Goal: Task Accomplishment & Management: Manage account settings

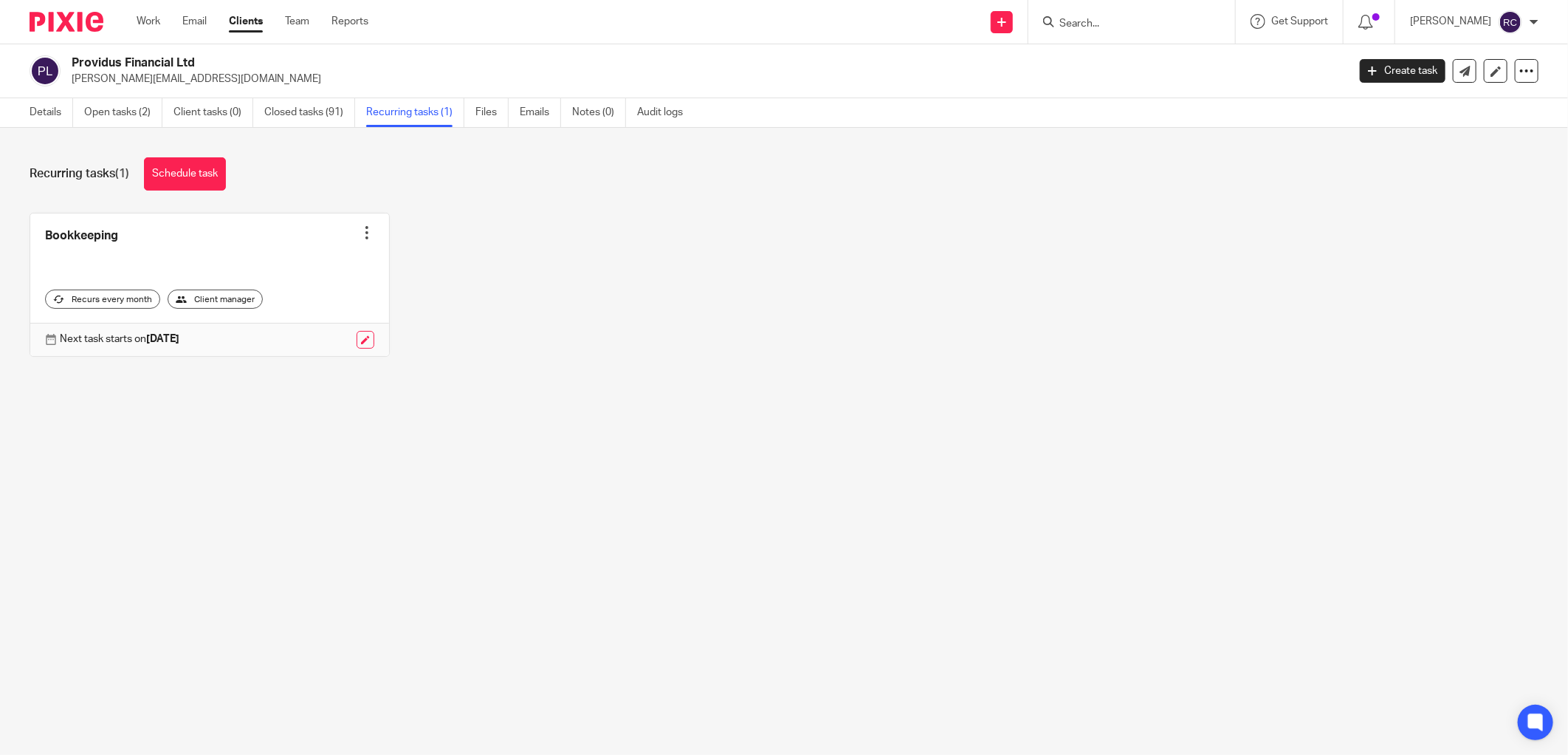
click at [1093, 23] on input "Search" at bounding box center [1124, 24] width 133 height 13
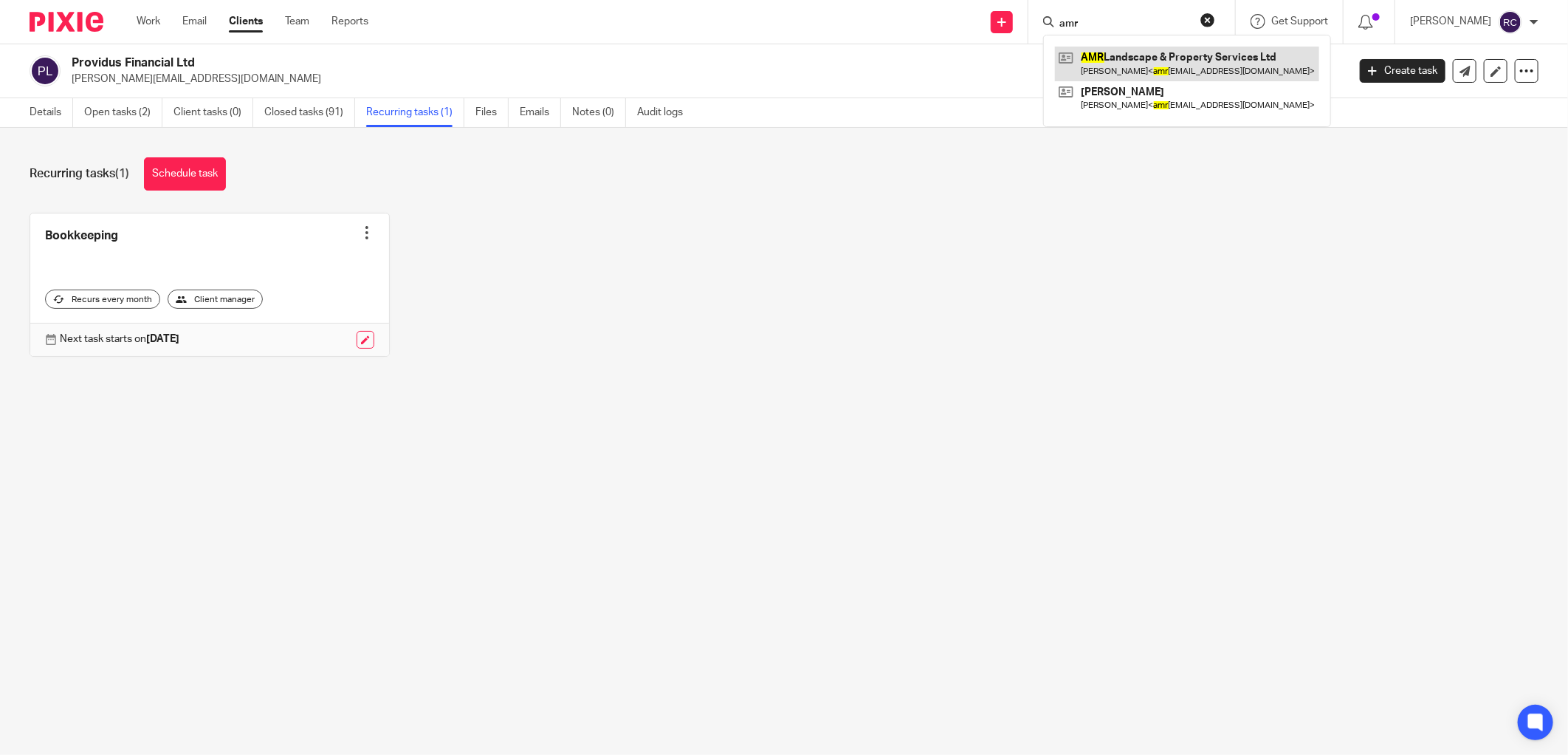
type input "amr"
click at [1106, 57] on link at bounding box center [1188, 63] width 265 height 34
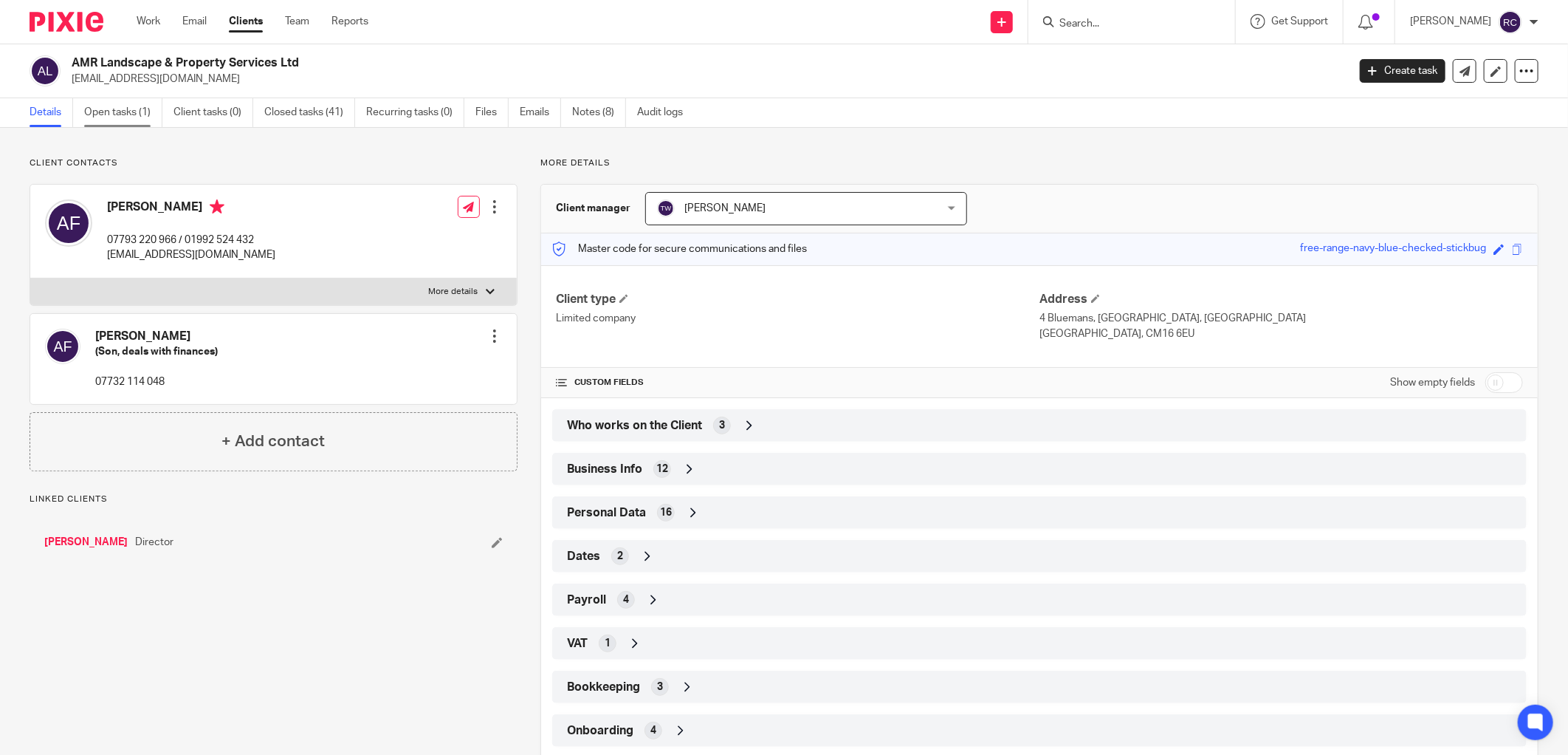
click at [127, 108] on link "Open tasks (1)" at bounding box center [123, 112] width 78 height 29
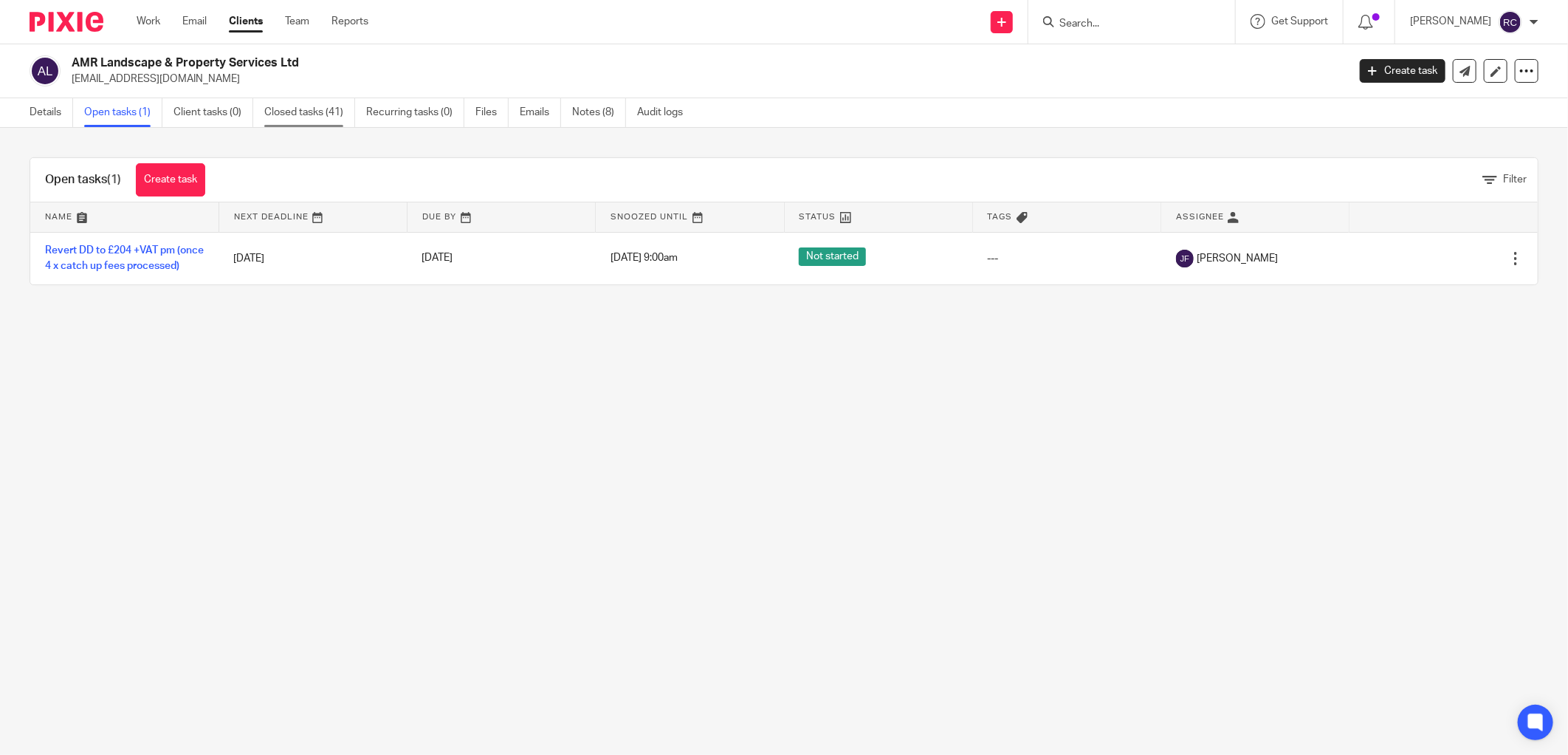
click at [292, 107] on link "Closed tasks (41)" at bounding box center [310, 112] width 91 height 29
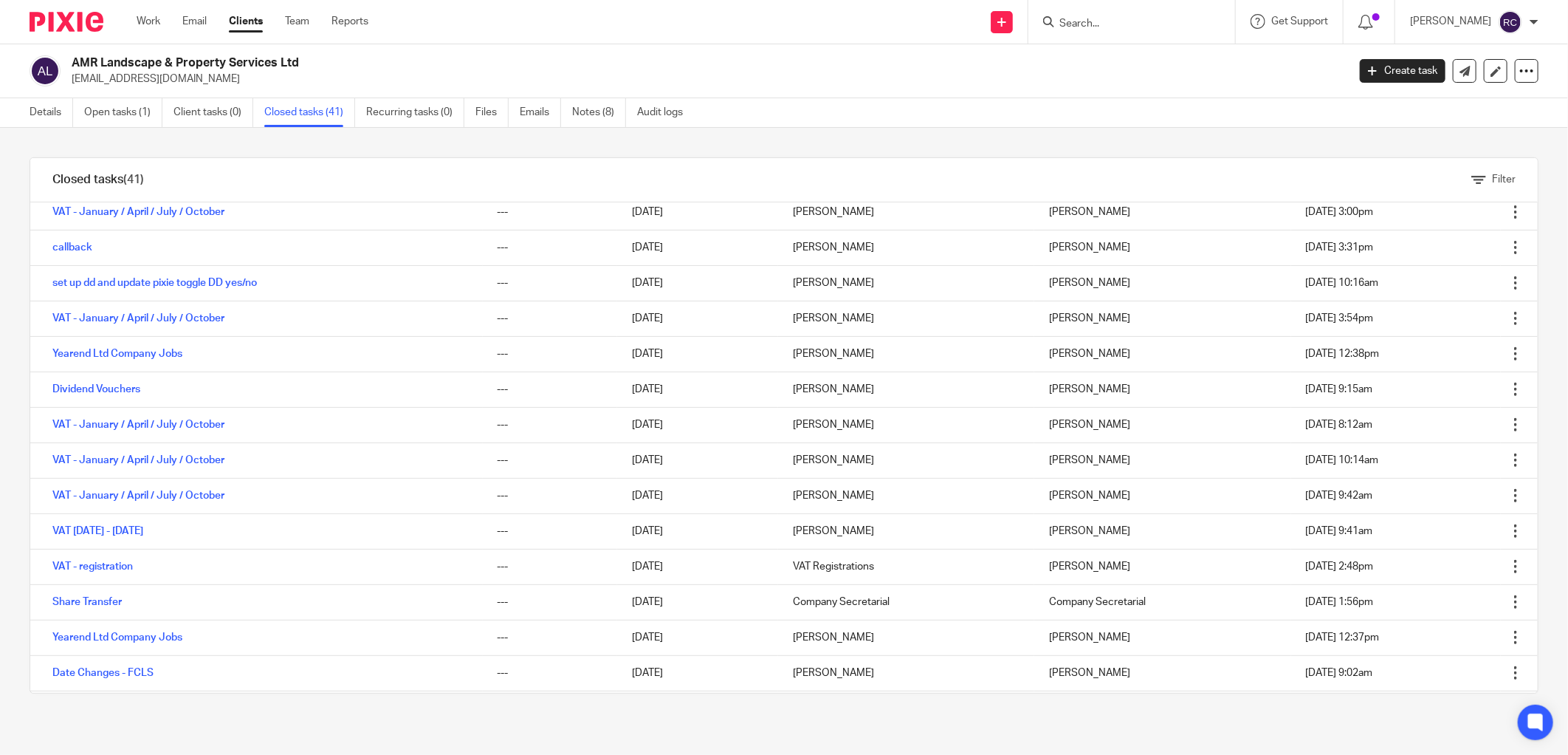
scroll to position [777, 0]
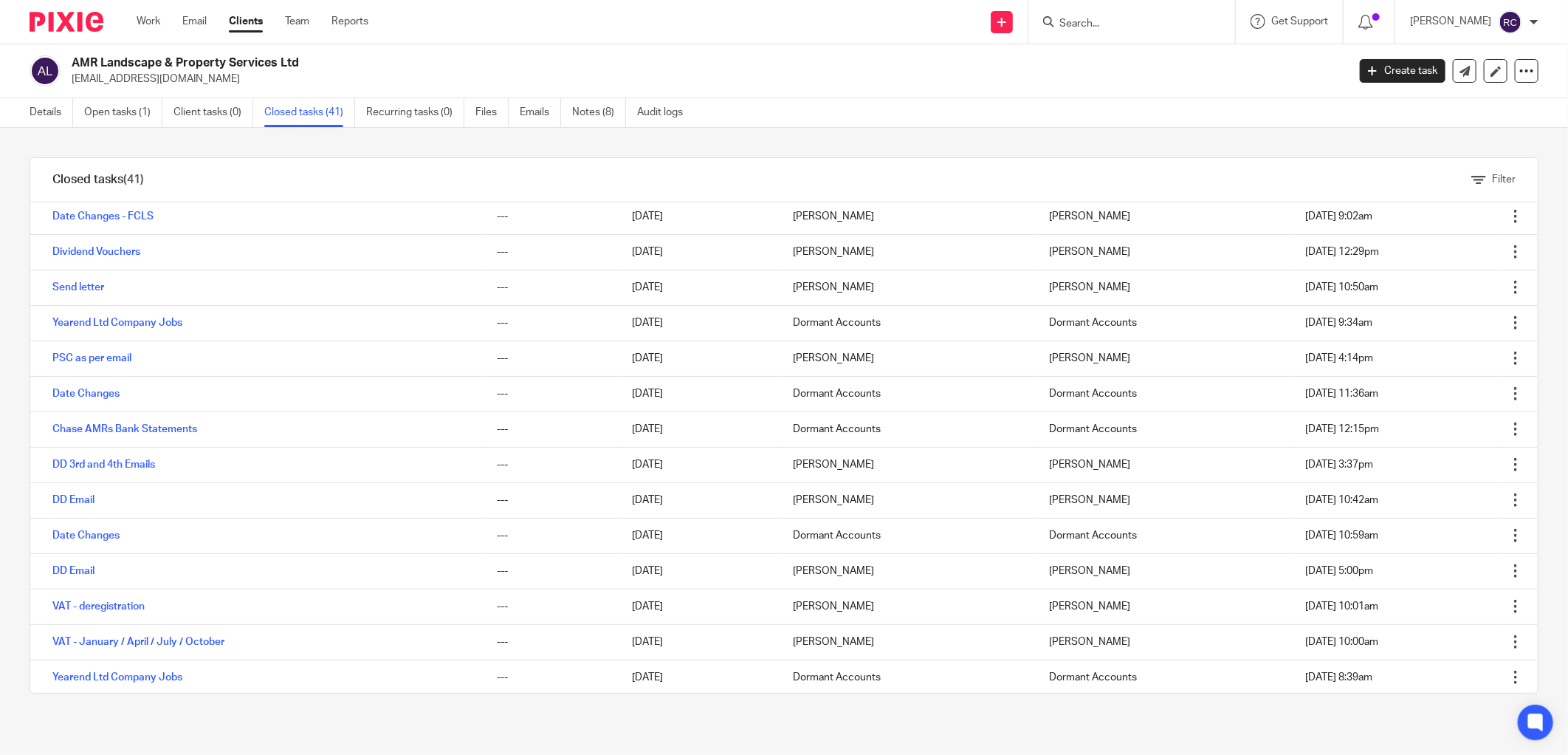
click at [1071, 23] on input "Search" at bounding box center [1124, 24] width 133 height 13
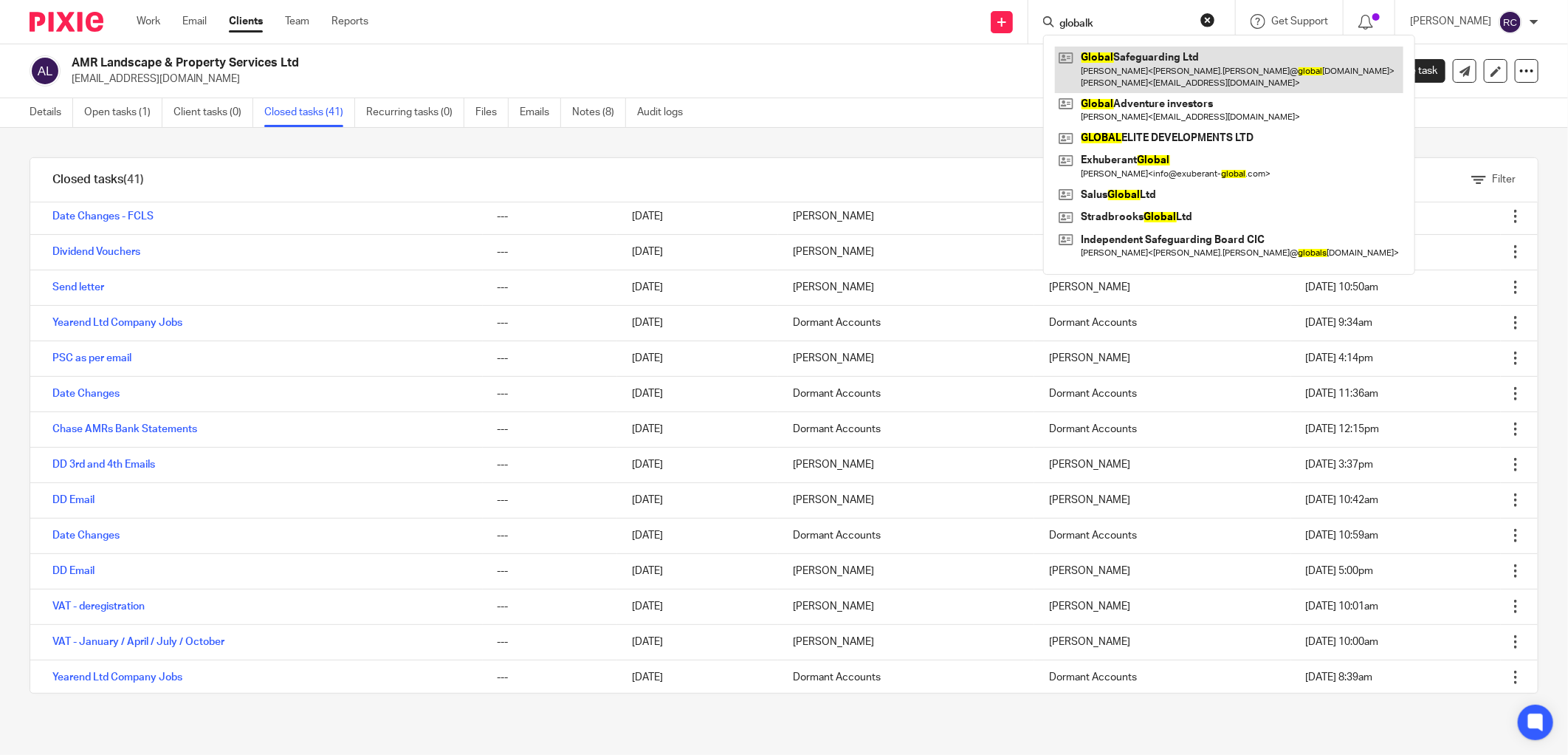
type input "globalk"
click at [1109, 56] on link at bounding box center [1229, 69] width 349 height 46
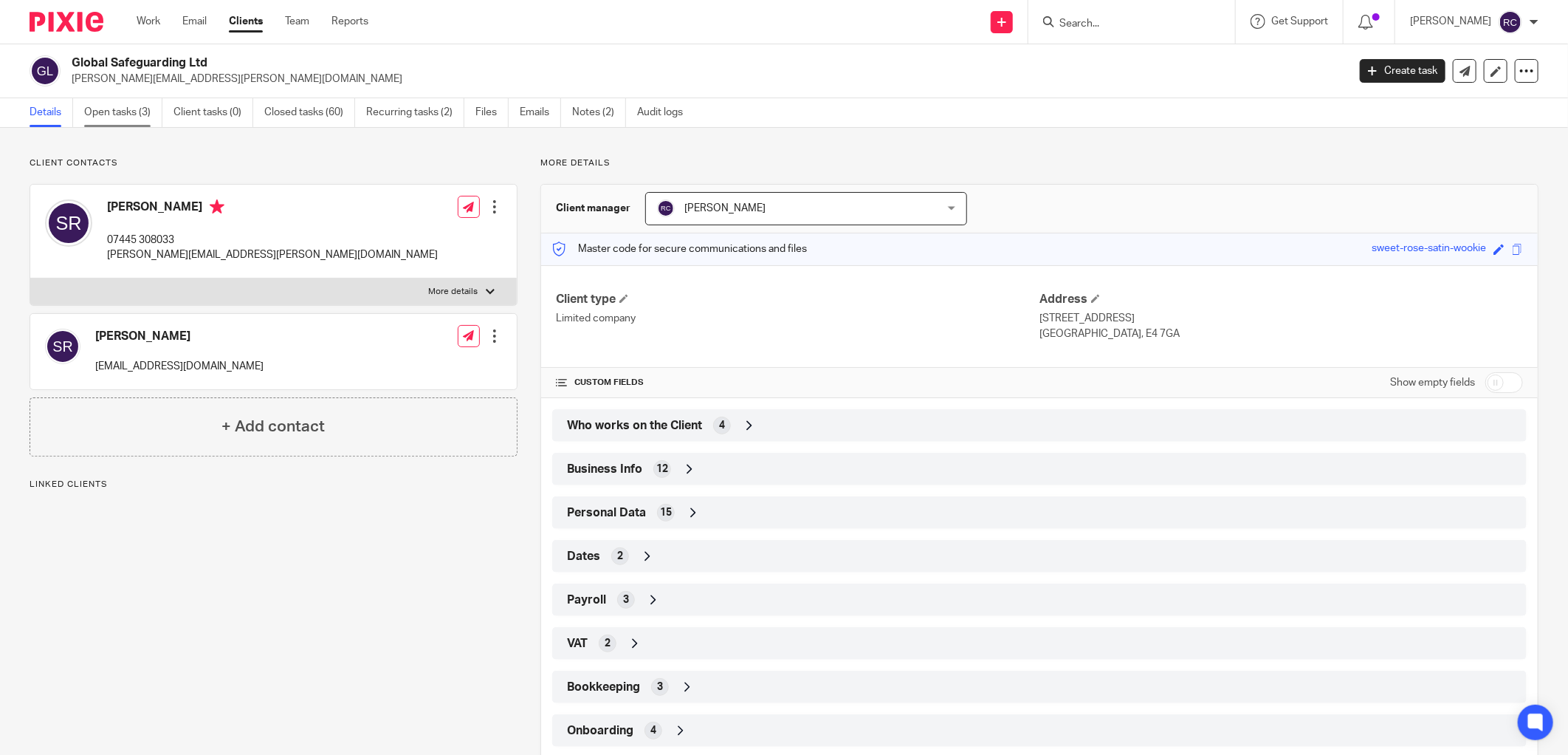
click at [117, 111] on link "Open tasks (3)" at bounding box center [123, 112] width 78 height 29
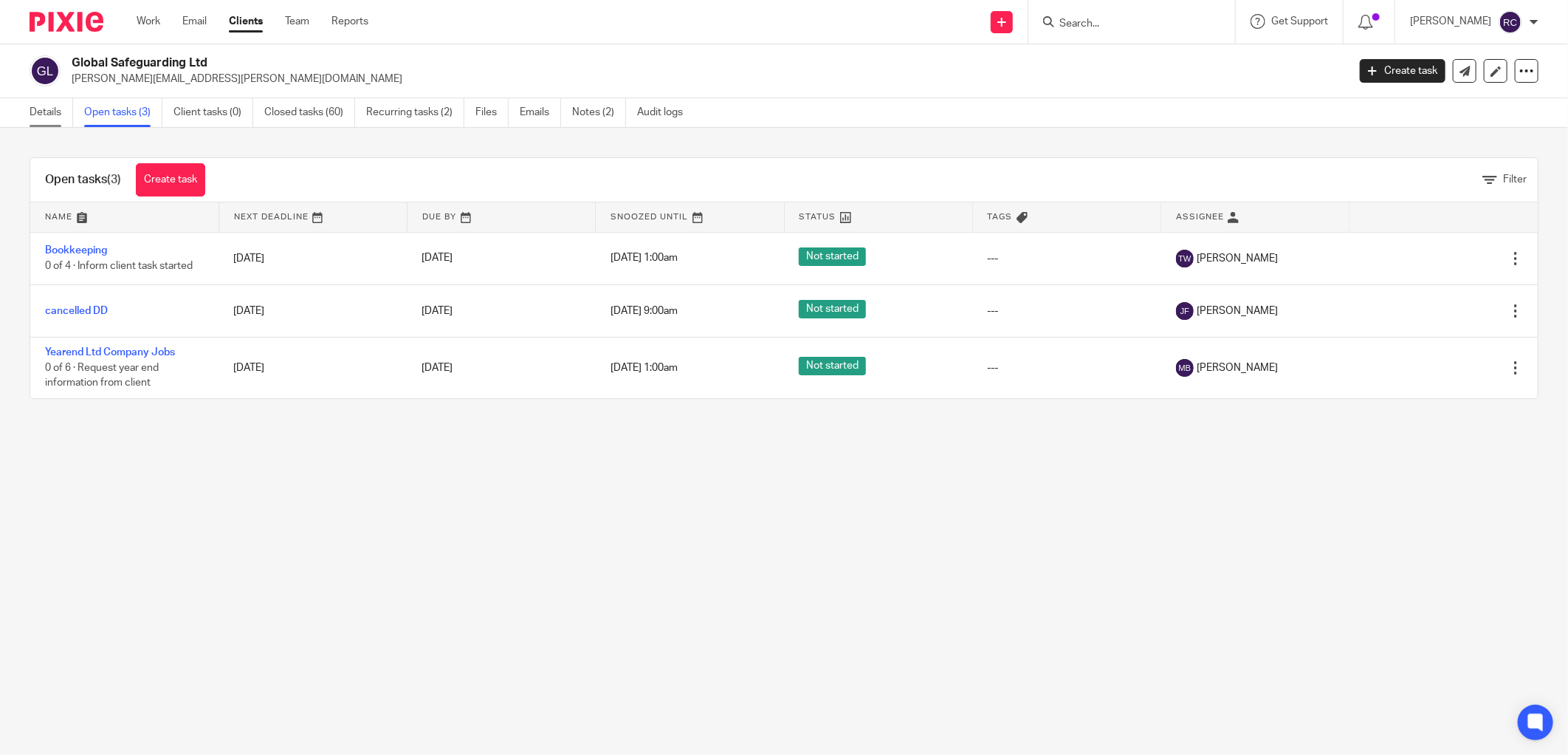
click at [42, 114] on link "Details" at bounding box center [51, 112] width 43 height 29
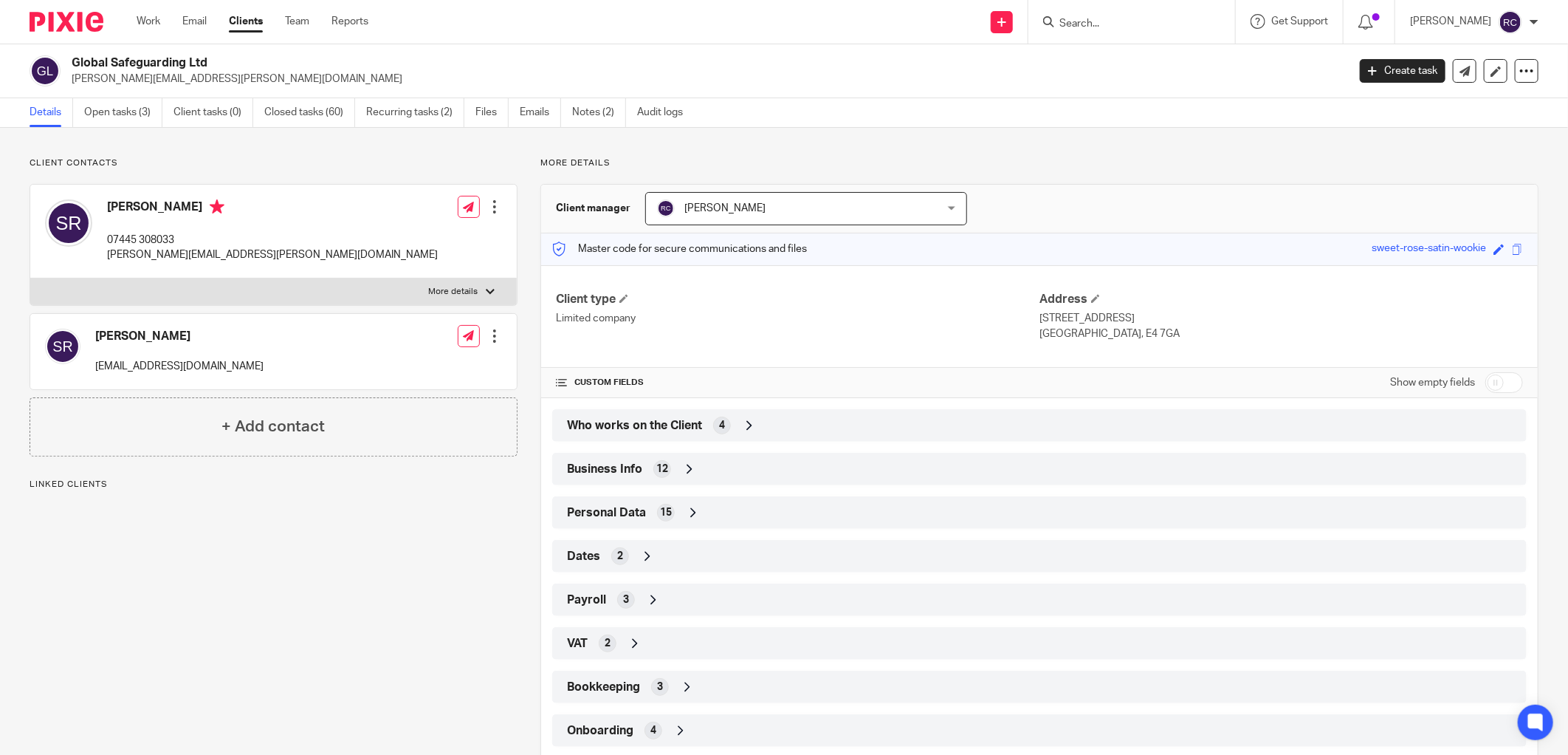
click at [663, 739] on div "Onboarding 4" at bounding box center [1040, 730] width 952 height 25
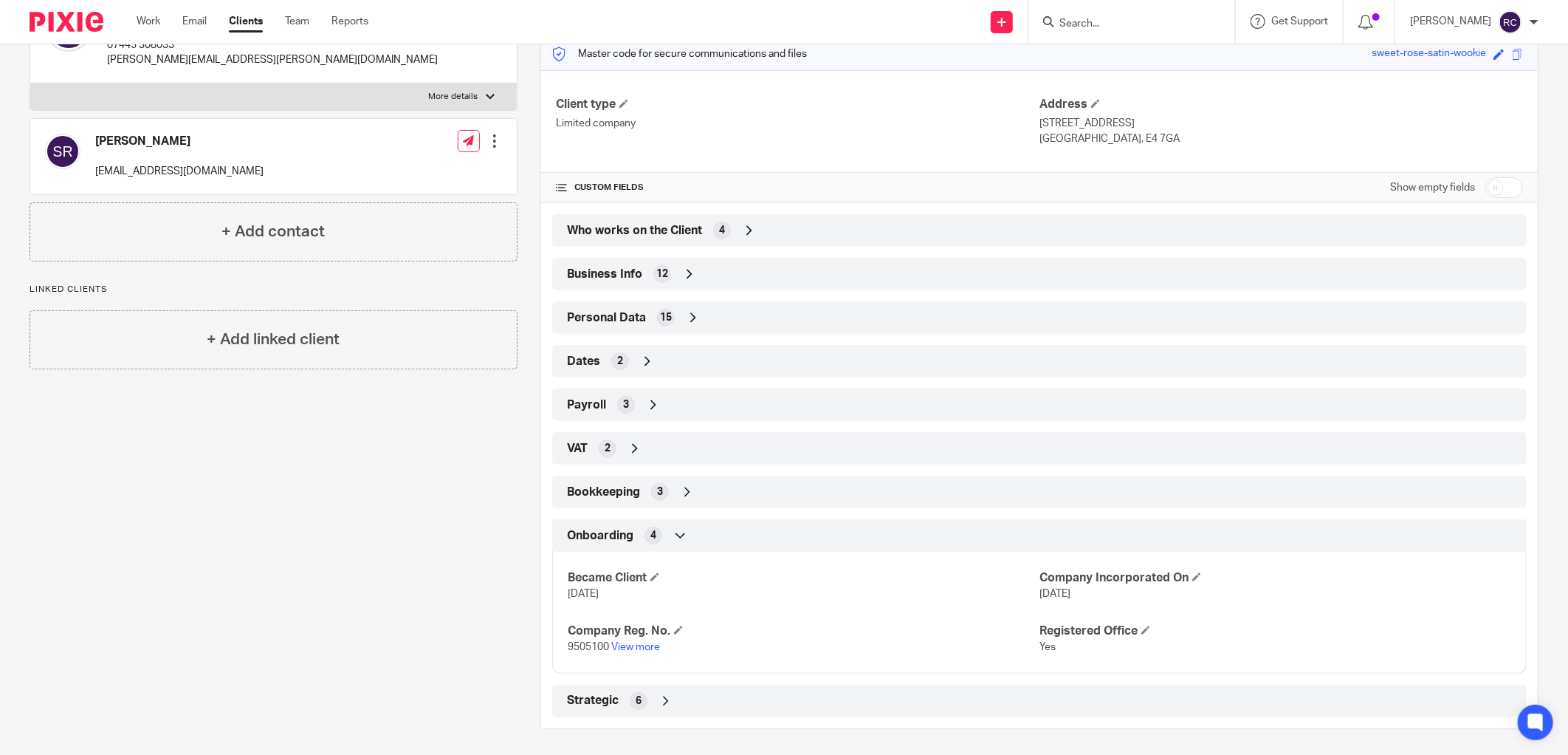
scroll to position [196, 0]
click at [638, 643] on link "View more" at bounding box center [636, 645] width 49 height 10
click at [784, 355] on div "Dates 2" at bounding box center [1040, 360] width 952 height 25
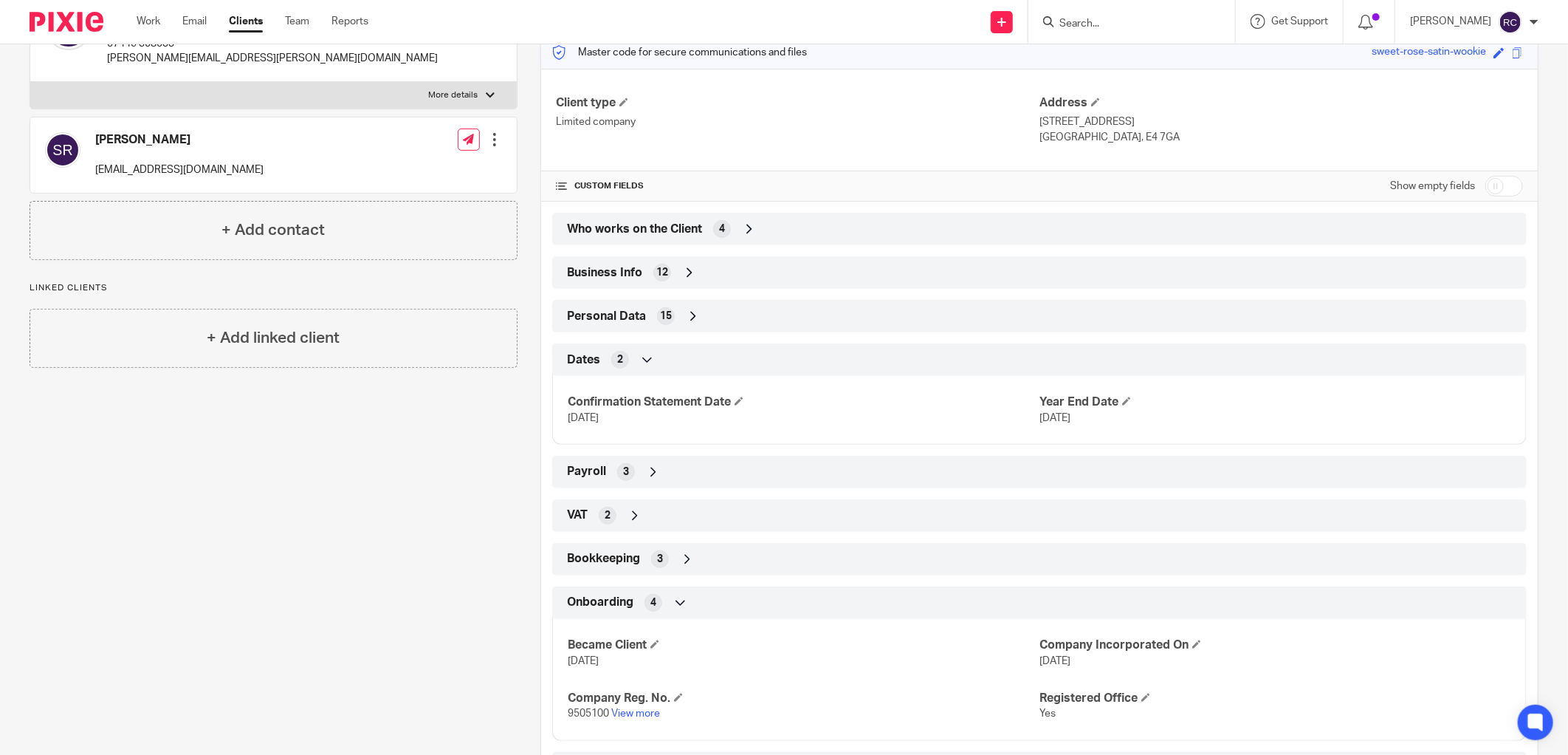
scroll to position [0, 0]
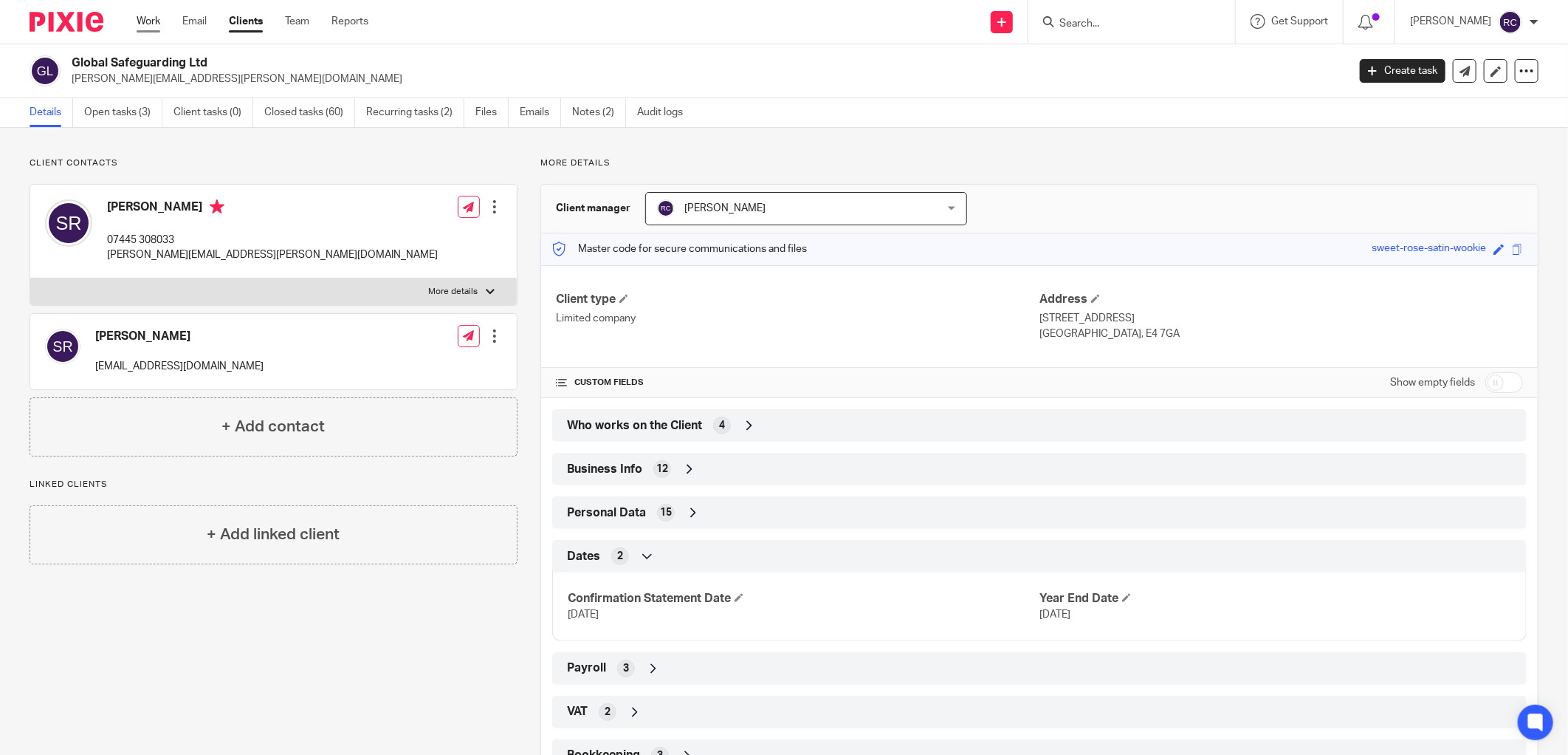
click at [148, 23] on link "Work" at bounding box center [148, 22] width 23 height 15
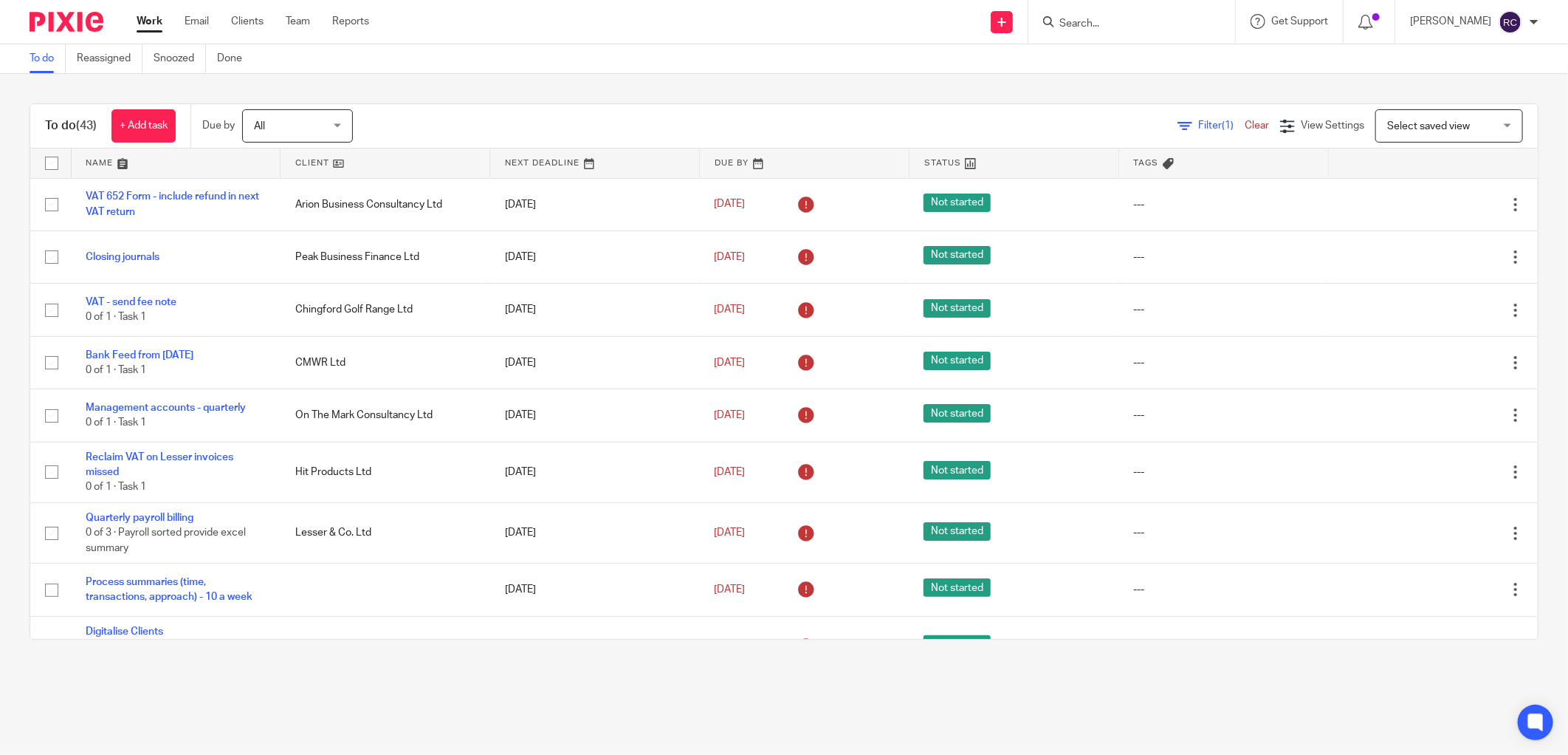
click at [119, 166] on link at bounding box center [176, 162] width 209 height 29
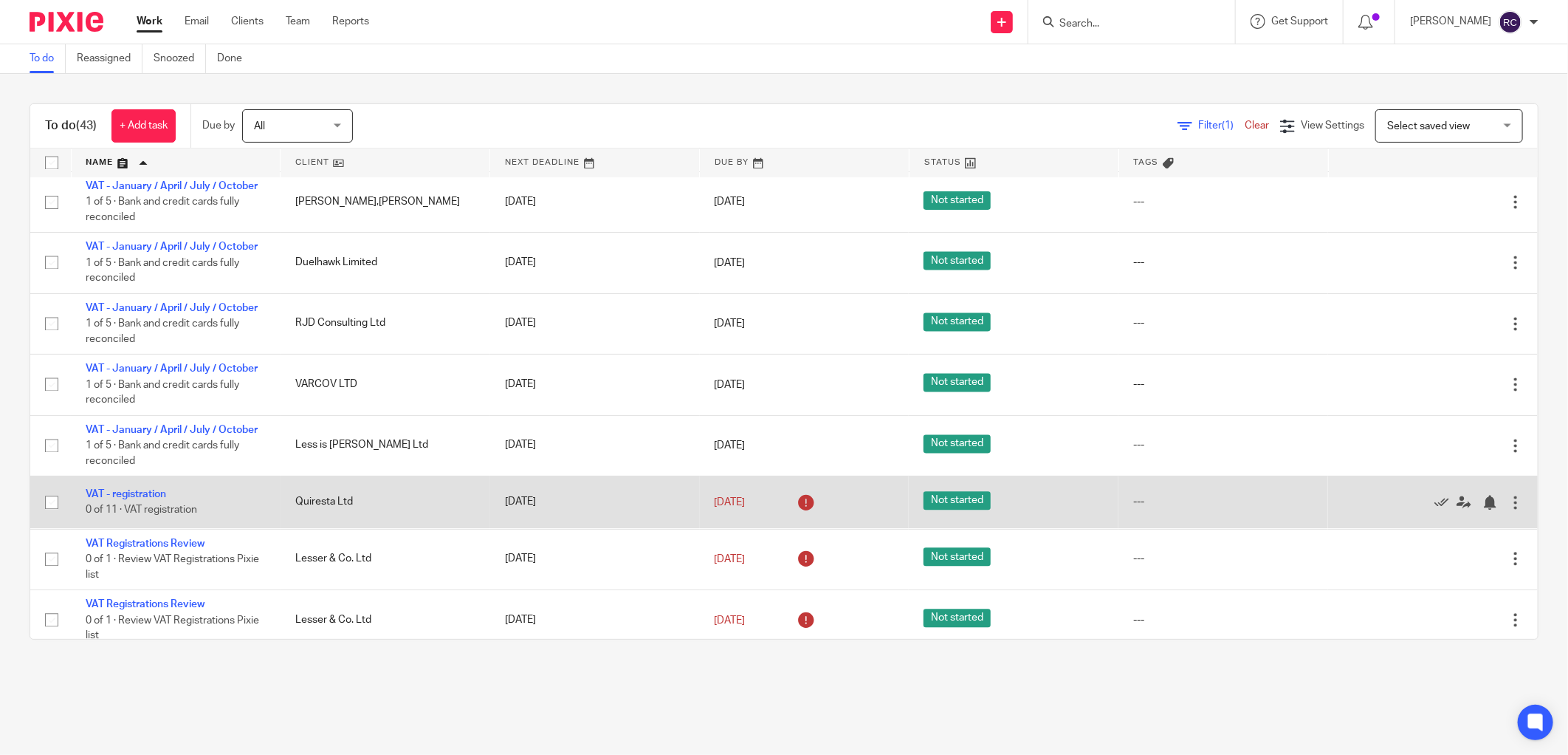
scroll to position [1943, 0]
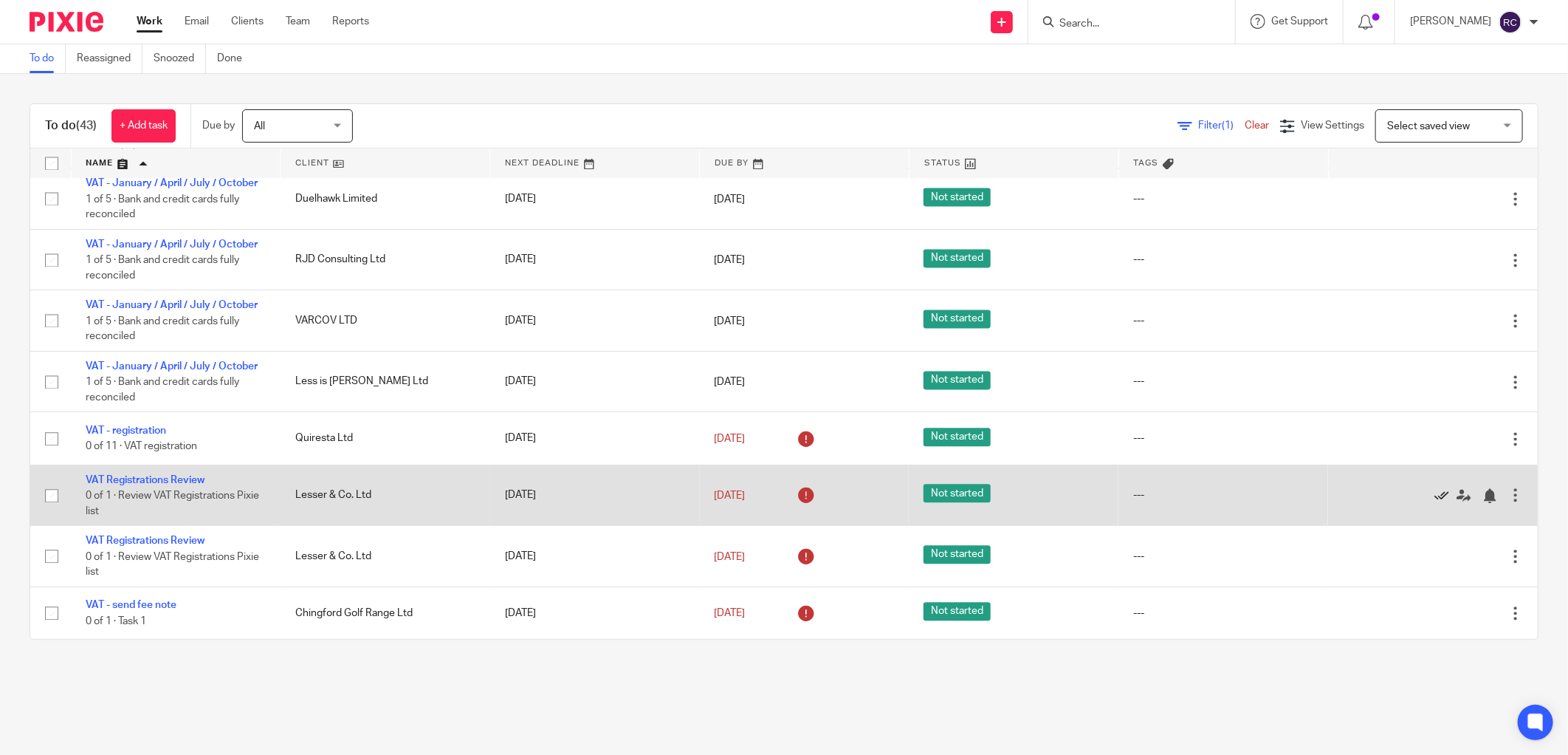
click at [1435, 492] on icon at bounding box center [1442, 495] width 15 height 15
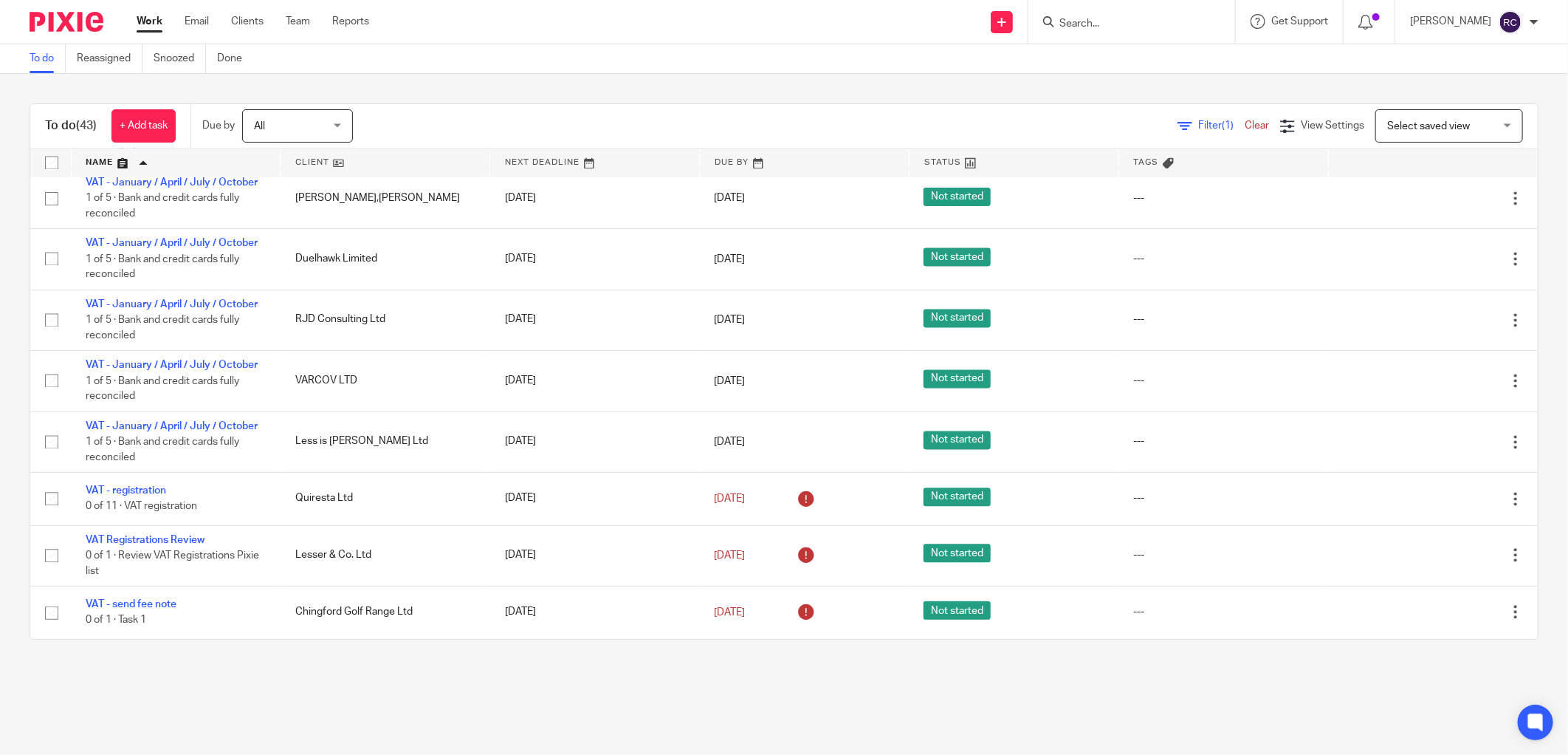
click at [1134, 27] on input "Search" at bounding box center [1124, 24] width 133 height 13
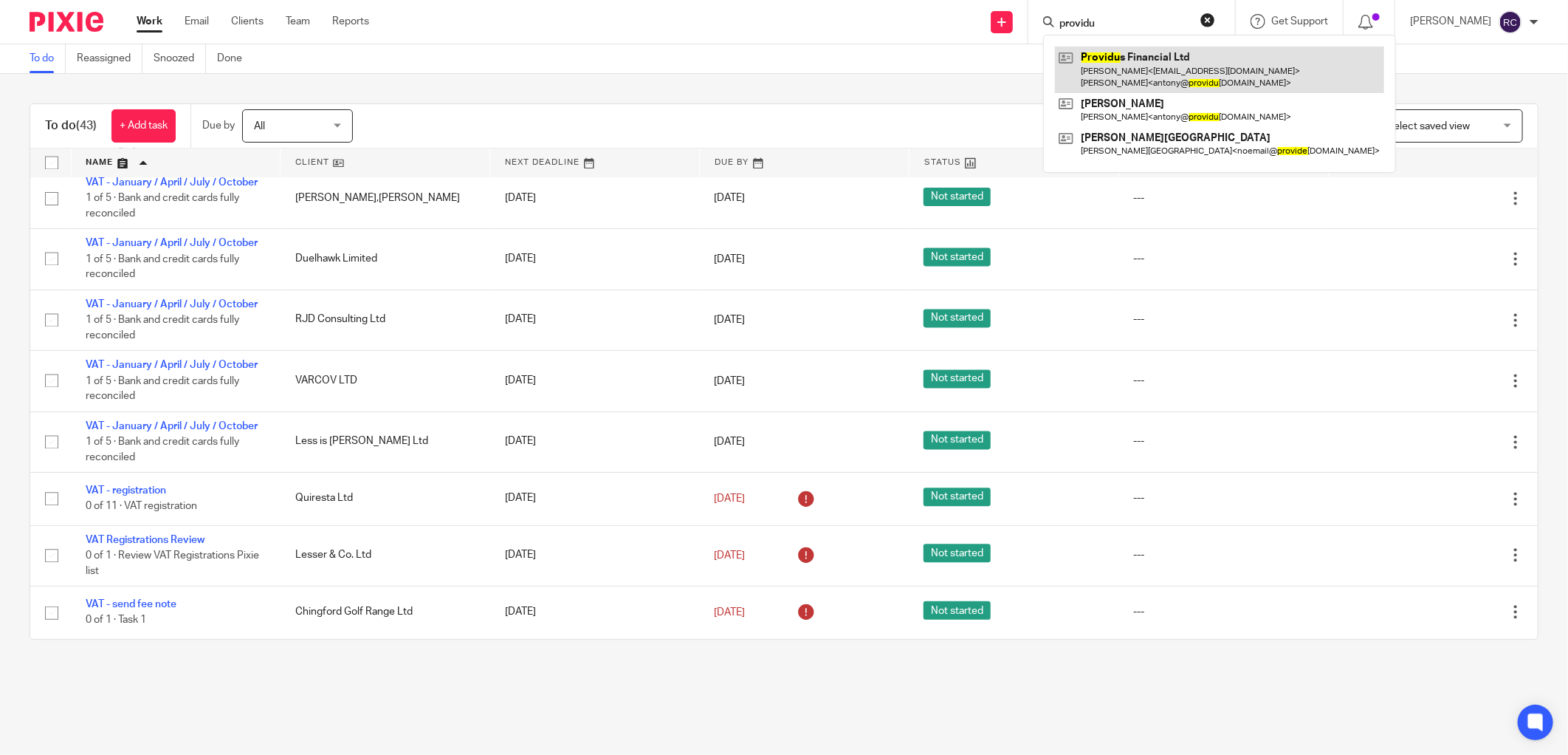
type input "providu"
click at [1119, 62] on link at bounding box center [1220, 69] width 330 height 46
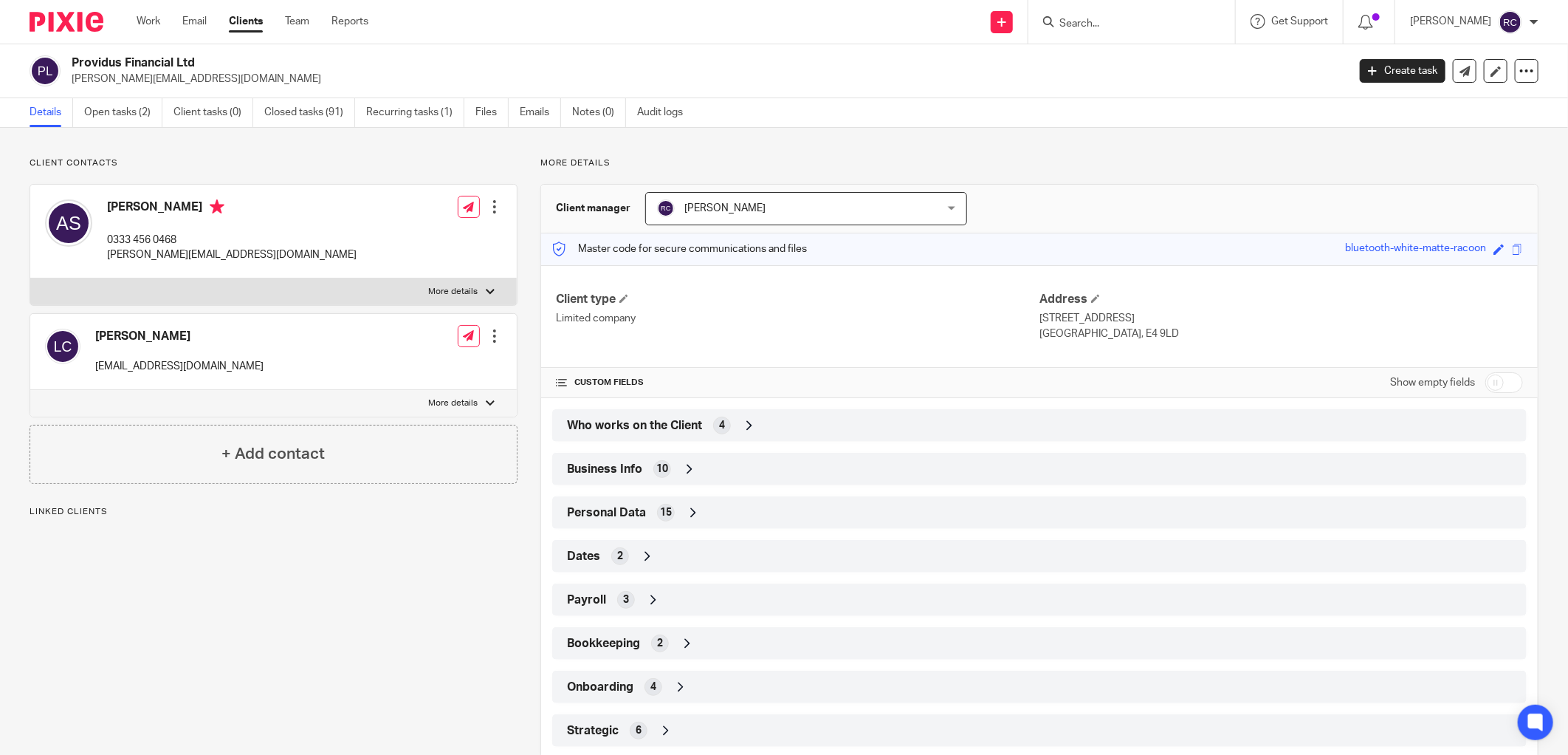
click at [662, 423] on span "Who works on the Client" at bounding box center [634, 425] width 135 height 16
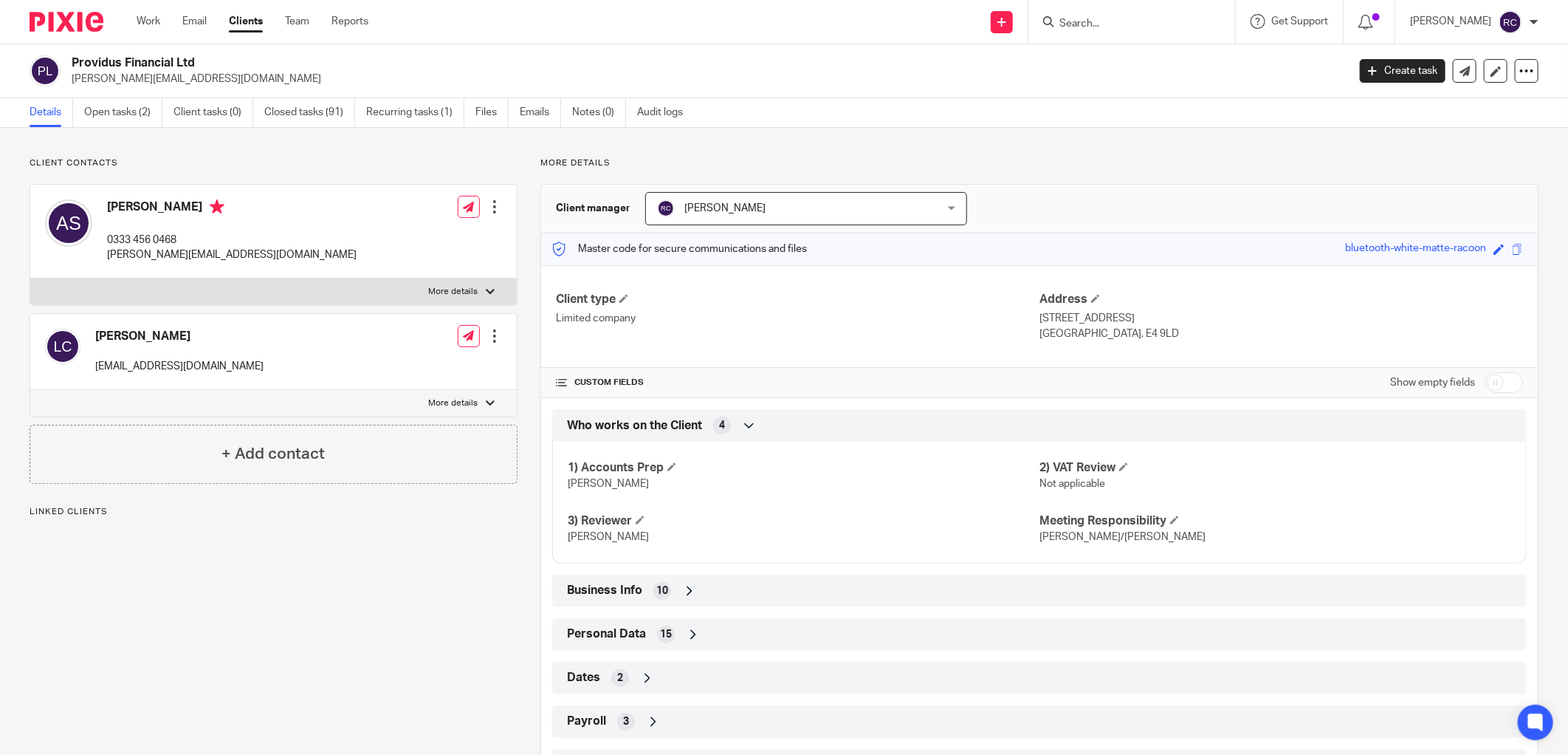
click at [662, 423] on span "Who works on the Client" at bounding box center [634, 425] width 135 height 16
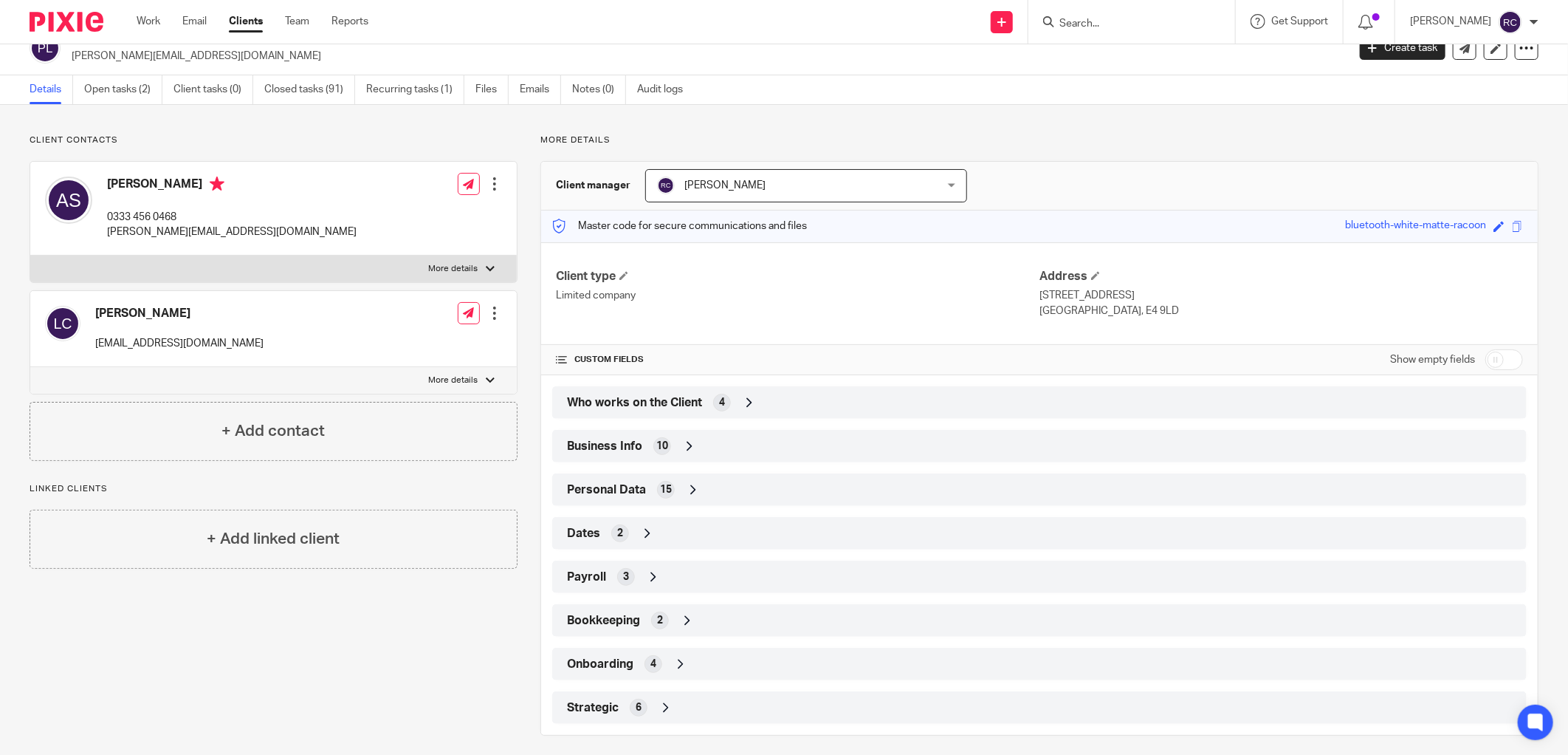
scroll to position [33, 0]
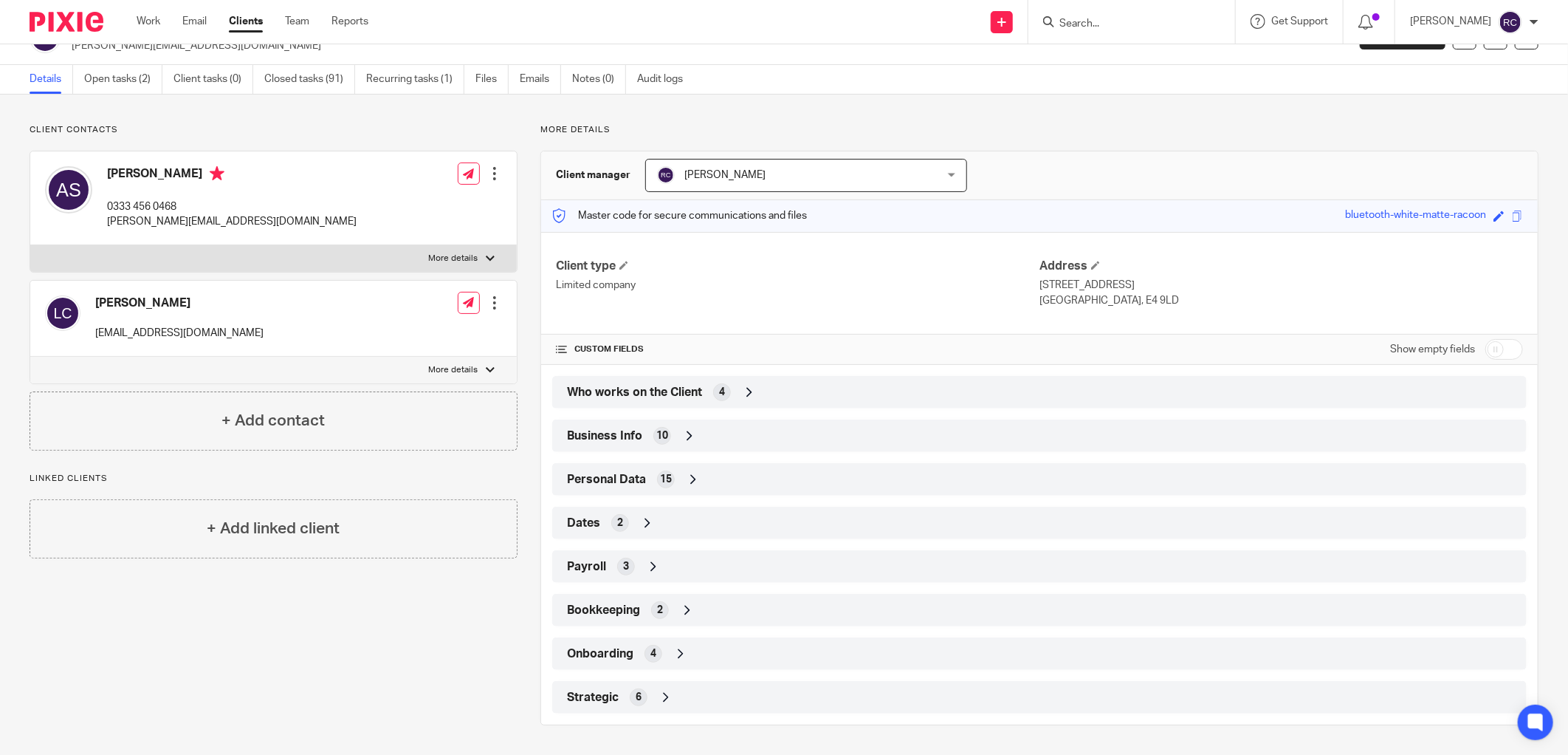
click at [657, 654] on div "4" at bounding box center [653, 653] width 17 height 17
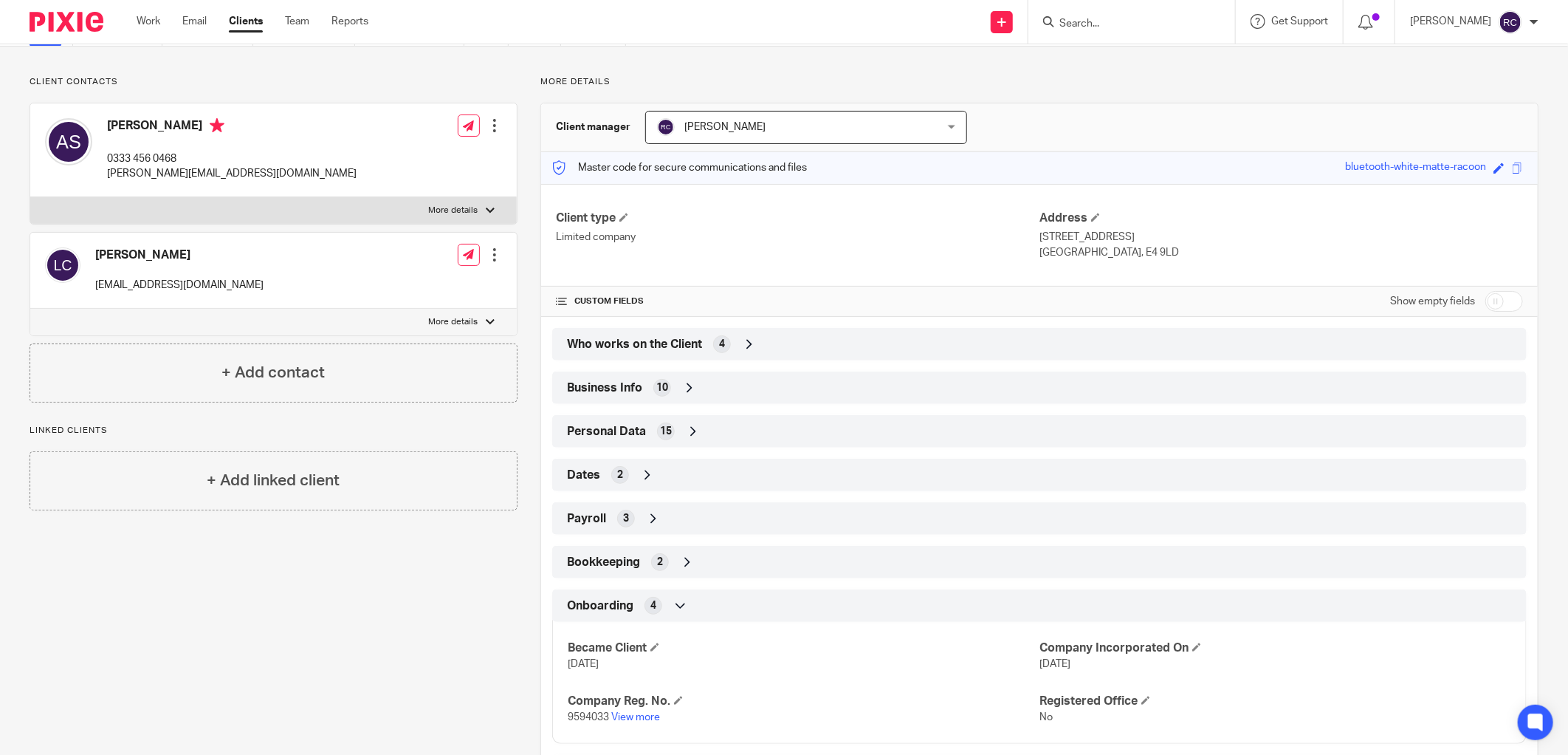
scroll to position [156, 0]
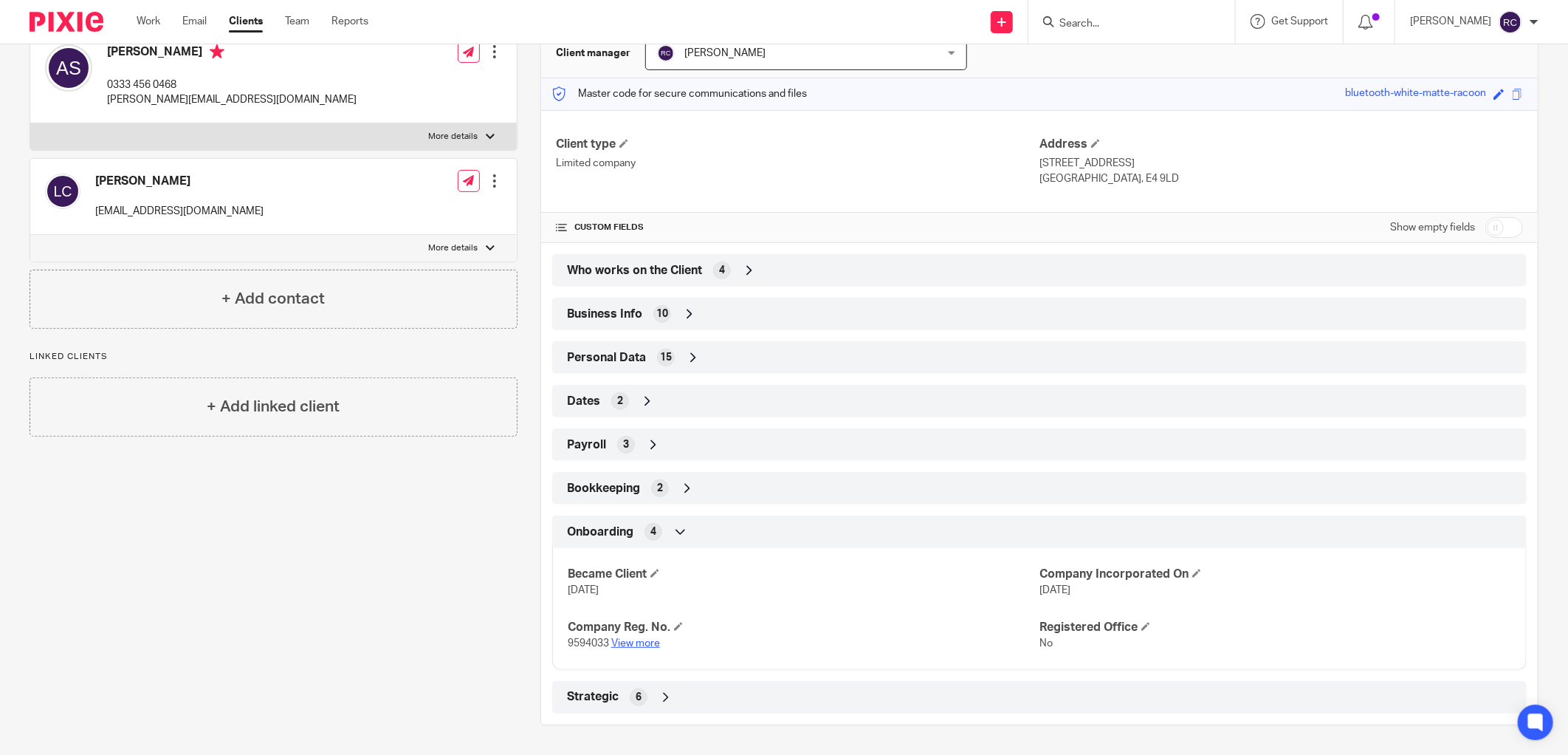
click at [640, 640] on link "View more" at bounding box center [636, 643] width 49 height 10
click at [1143, 23] on input "Search" at bounding box center [1124, 24] width 133 height 13
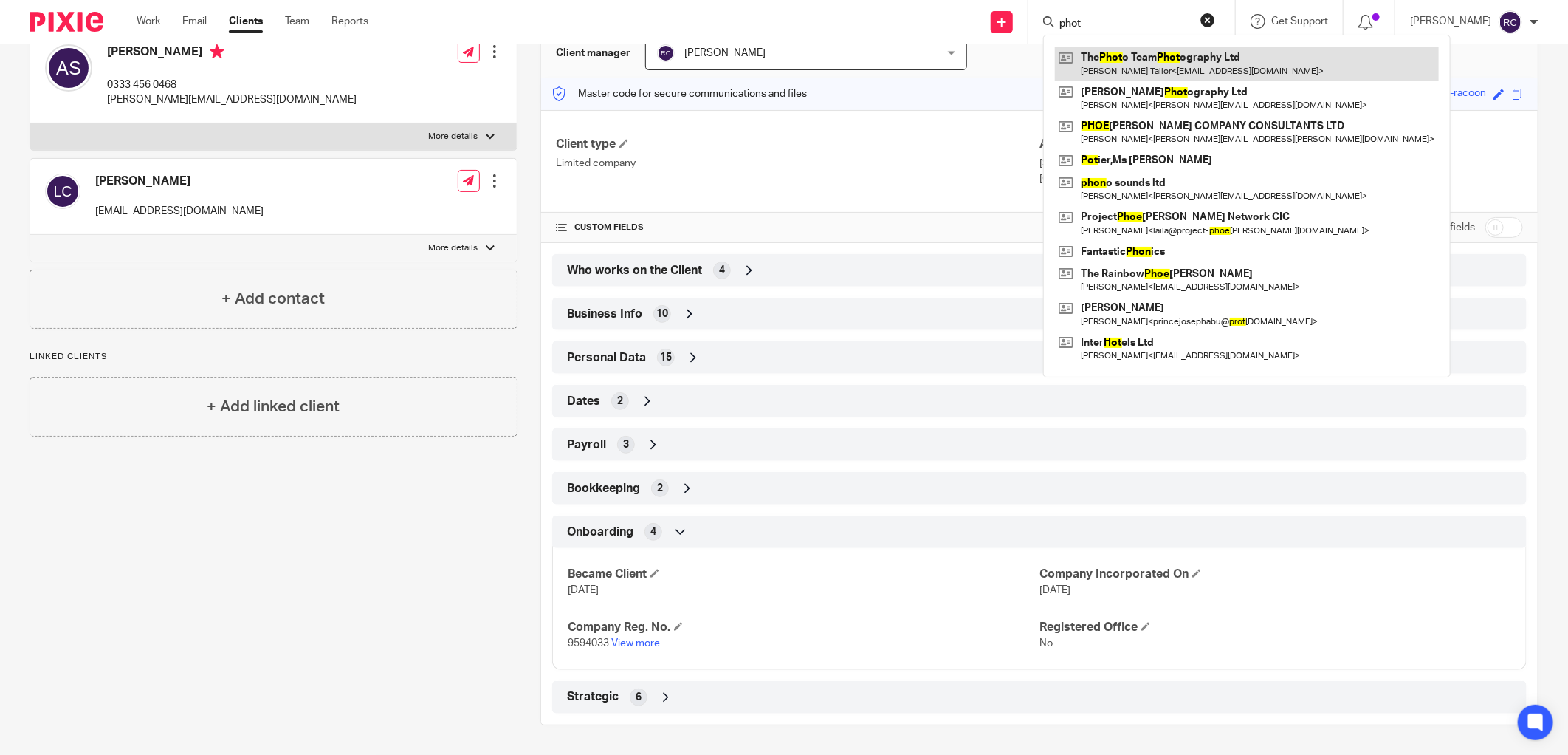
type input "phot"
click at [1165, 63] on link at bounding box center [1247, 63] width 384 height 34
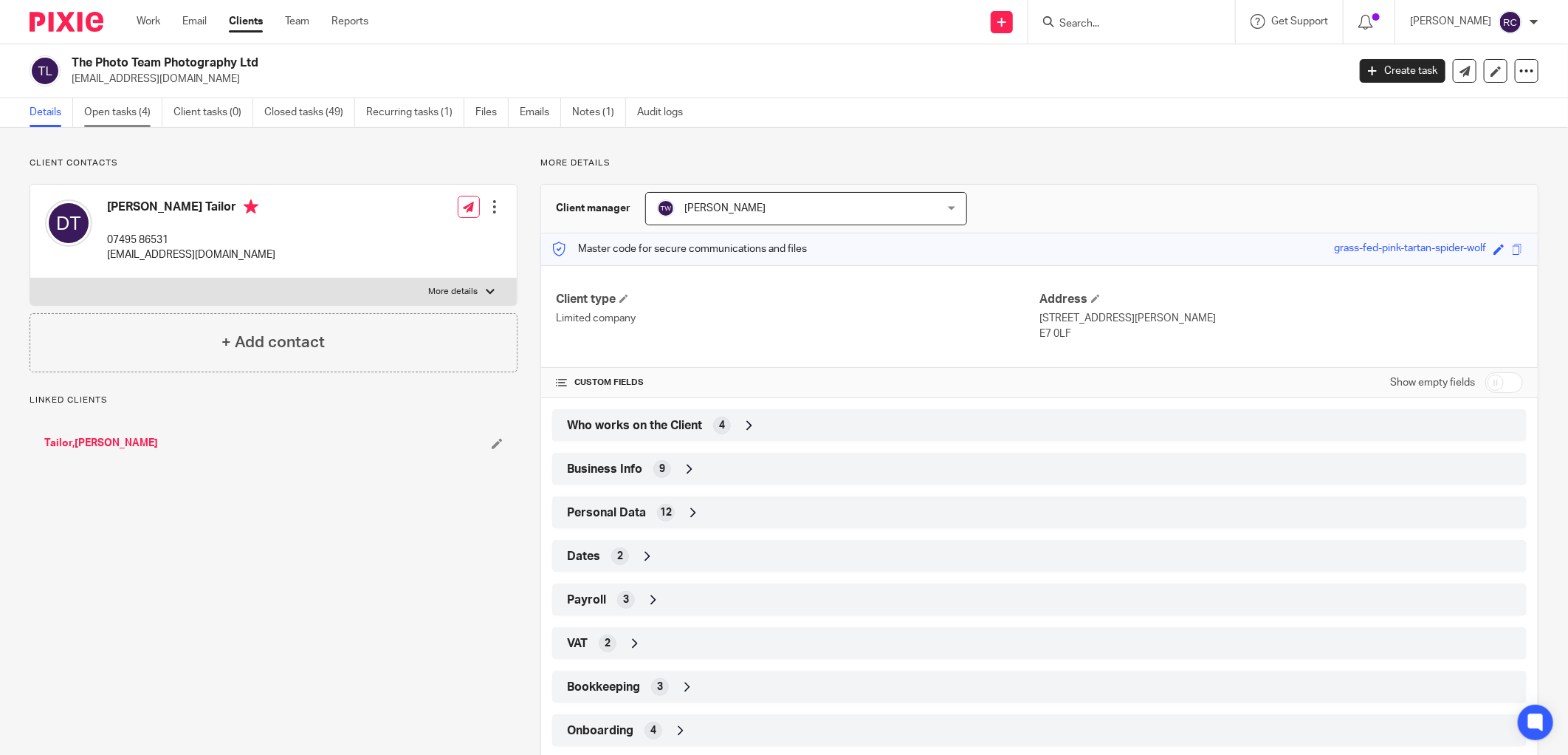
click at [107, 115] on link "Open tasks (4)" at bounding box center [123, 112] width 78 height 29
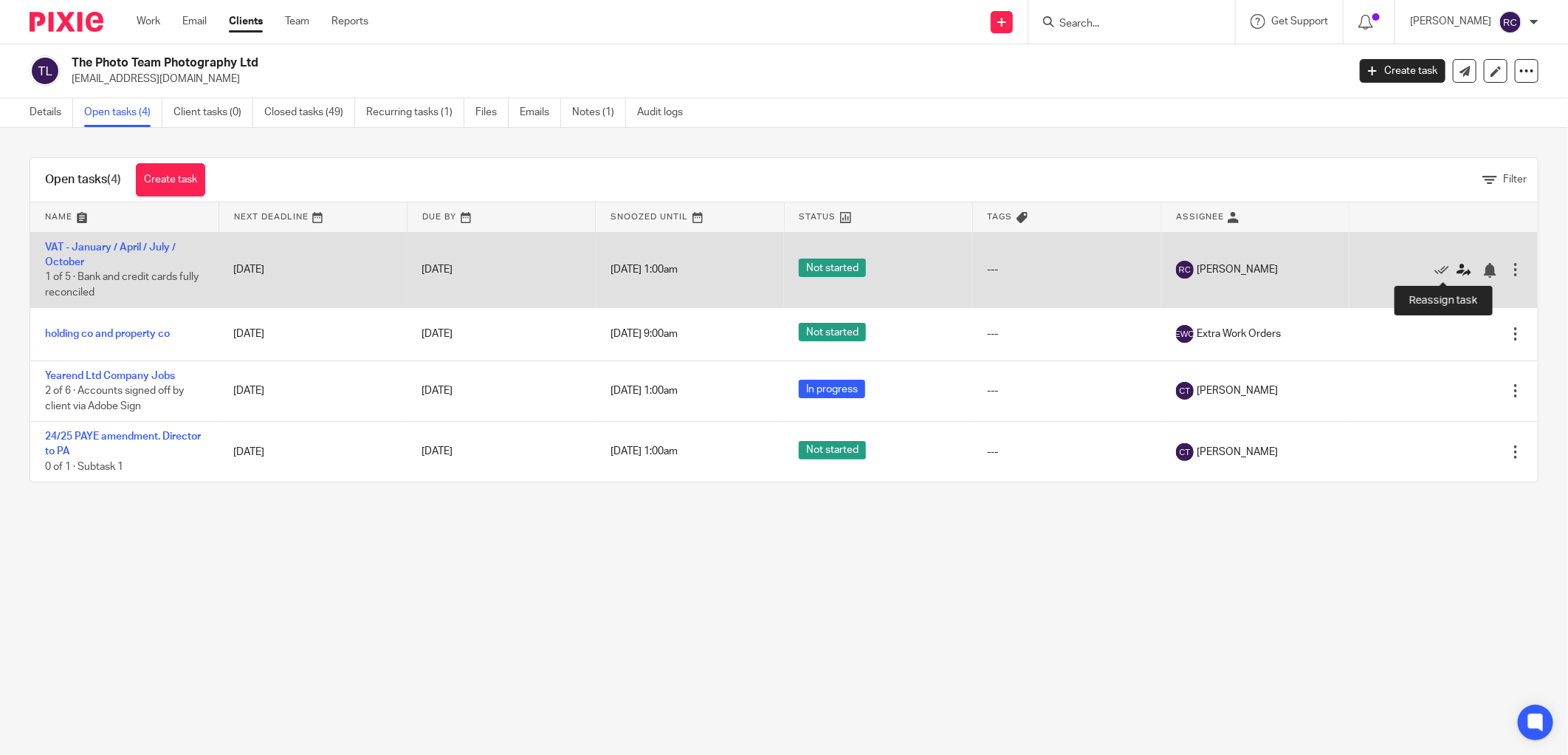
click at [1456, 267] on icon at bounding box center [1464, 271] width 15 height 15
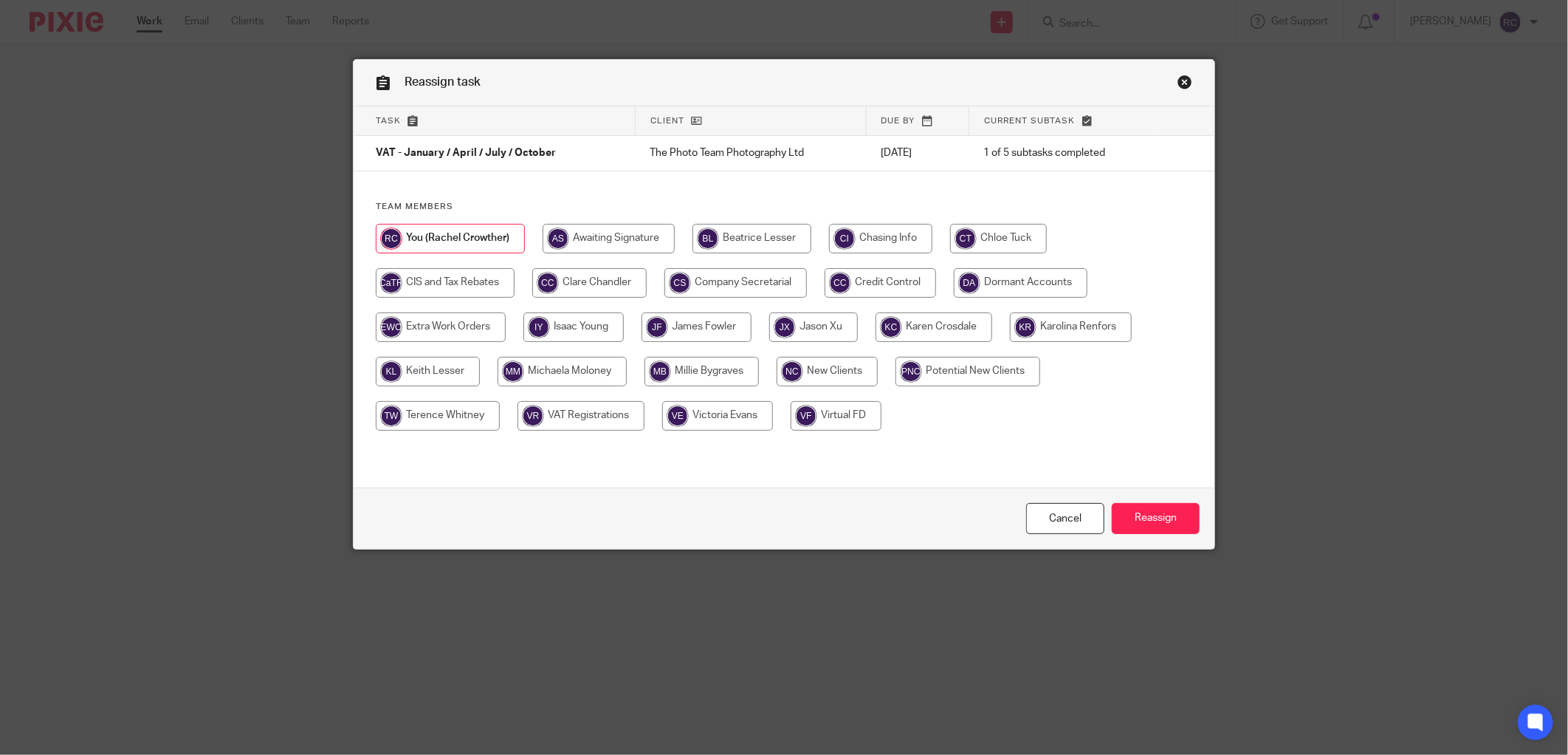
click at [429, 415] on input "radio" at bounding box center [438, 415] width 124 height 29
radio input "true"
click at [1167, 518] on input "Reassign" at bounding box center [1156, 519] width 88 height 32
